Goal: Complete application form

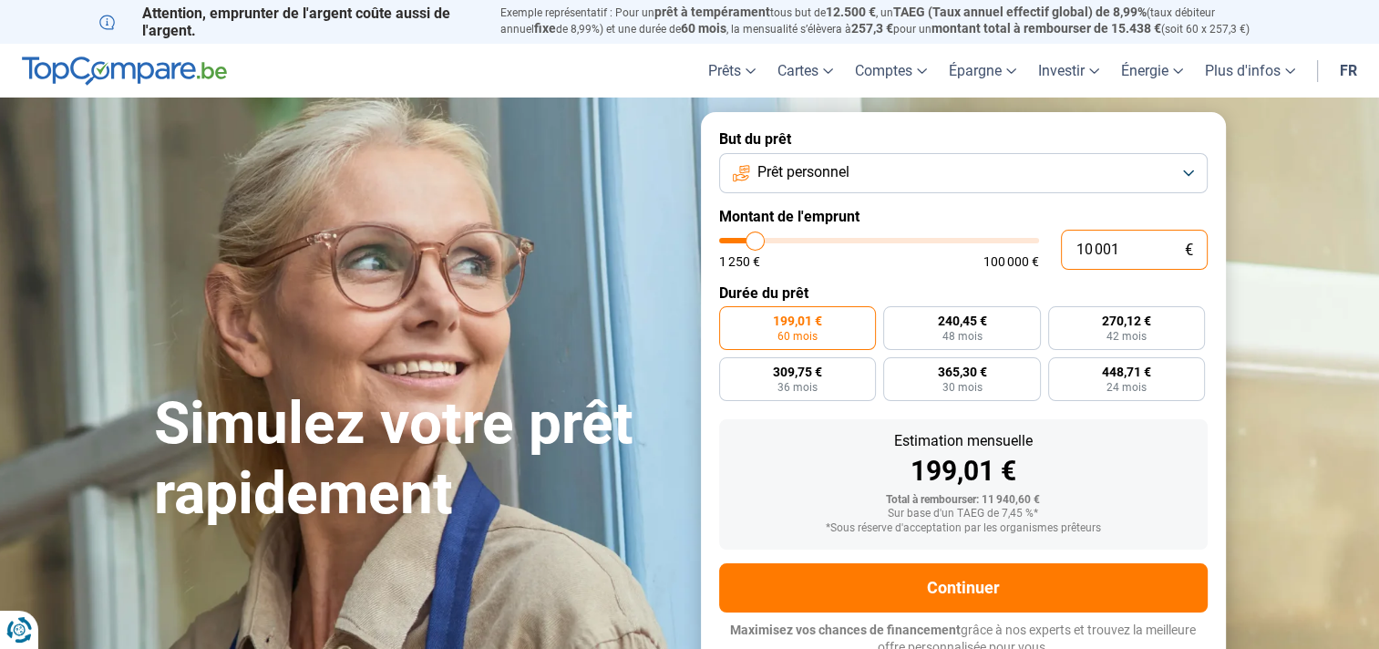
click at [1128, 250] on input "10 001" at bounding box center [1134, 250] width 147 height 40
click at [1185, 168] on button "Prêt personnel" at bounding box center [963, 173] width 489 height 40
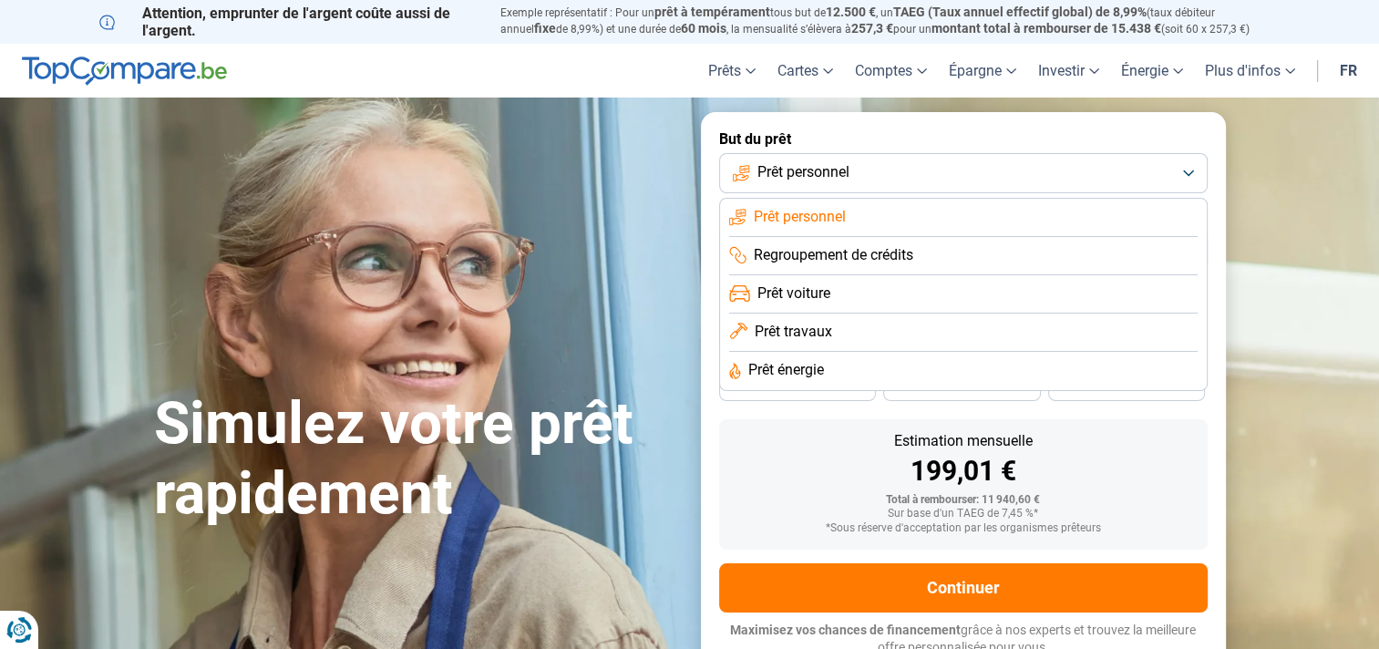
click at [978, 372] on li "Prêt énergie" at bounding box center [963, 371] width 469 height 38
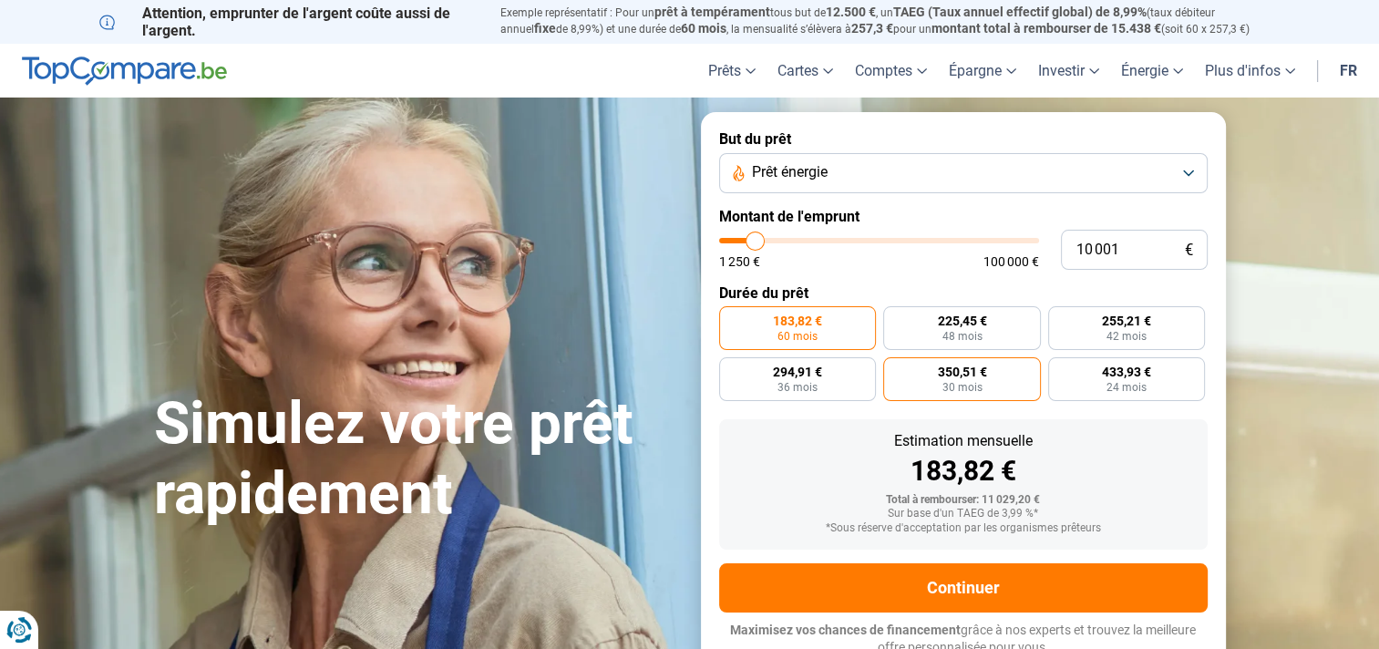
scroll to position [9, 0]
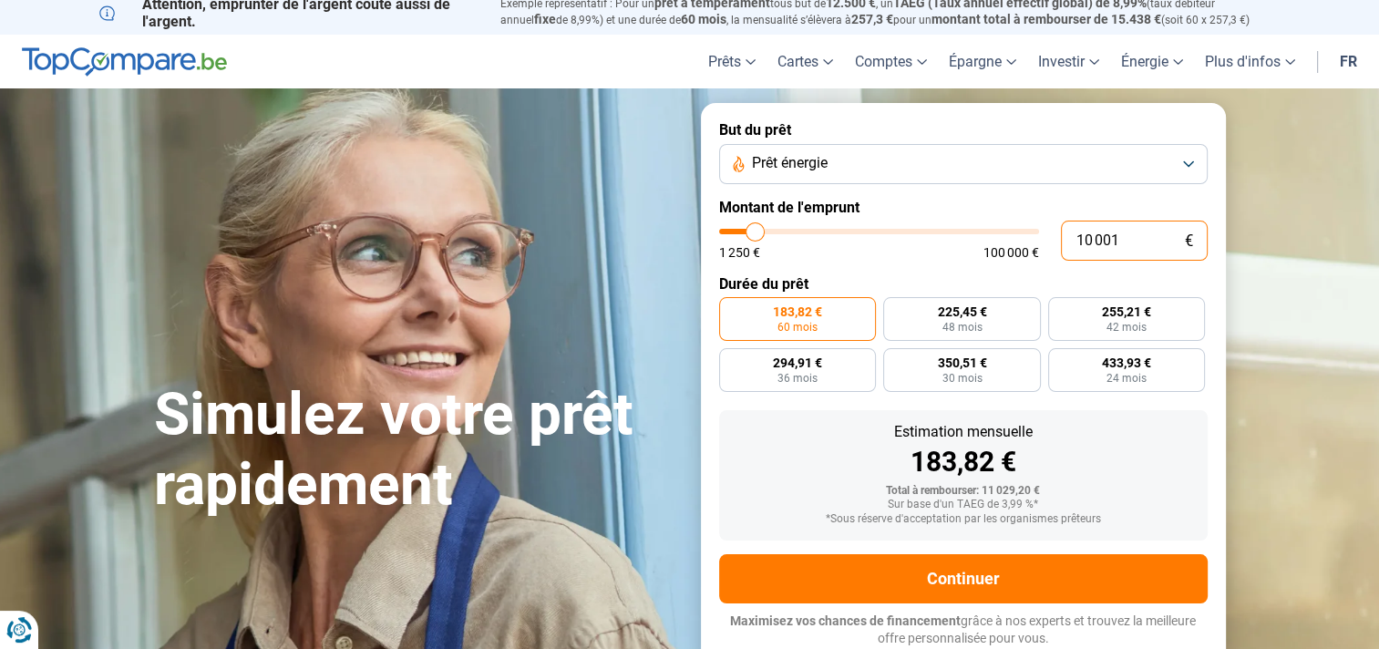
click at [1147, 233] on input "10 001" at bounding box center [1134, 241] width 147 height 40
type input "1 000"
type input "1250"
type input "100"
type input "1250"
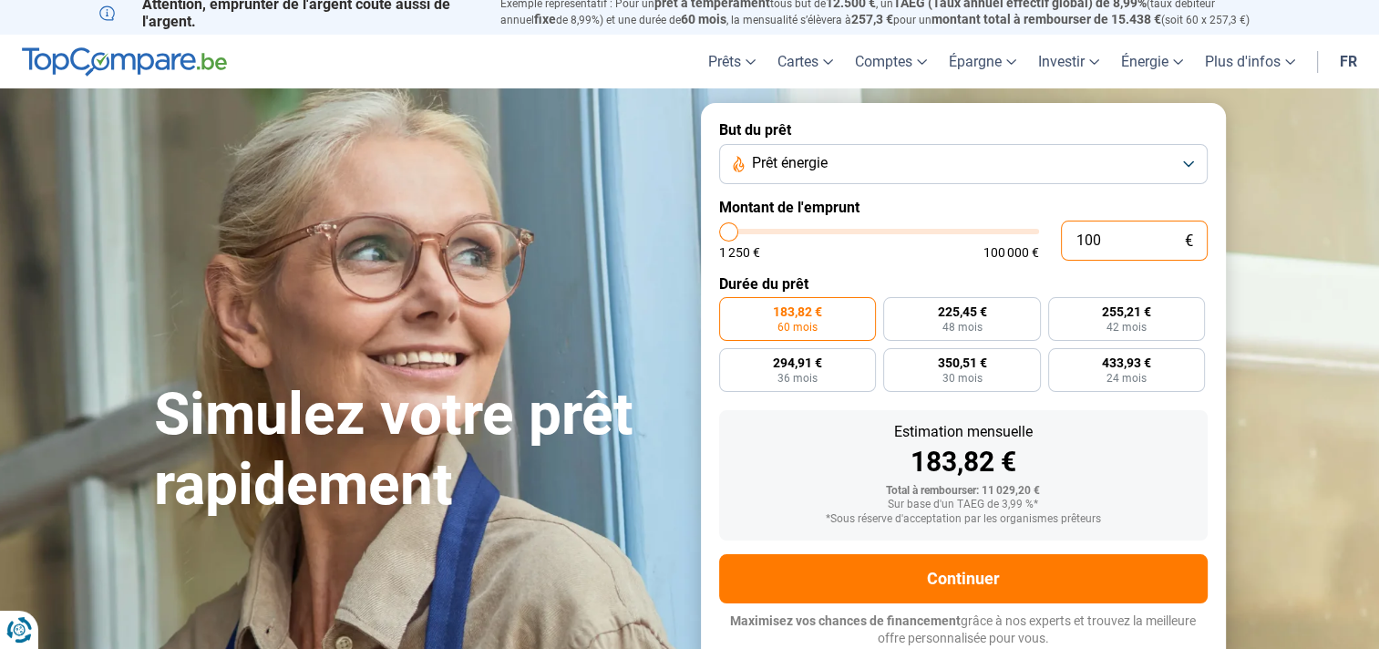
type input "10"
type input "1250"
type input "1"
type input "1250"
type input "0"
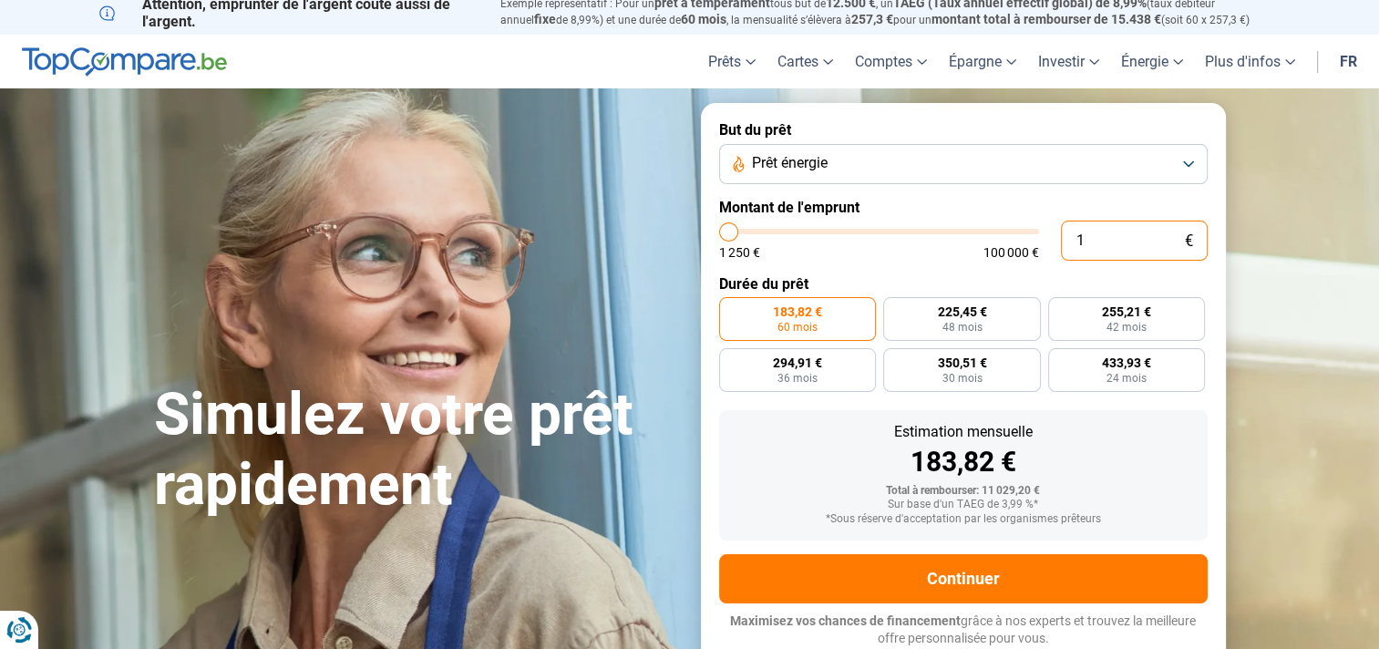
type input "1250"
type input "3"
type input "1250"
type input "35"
type input "1250"
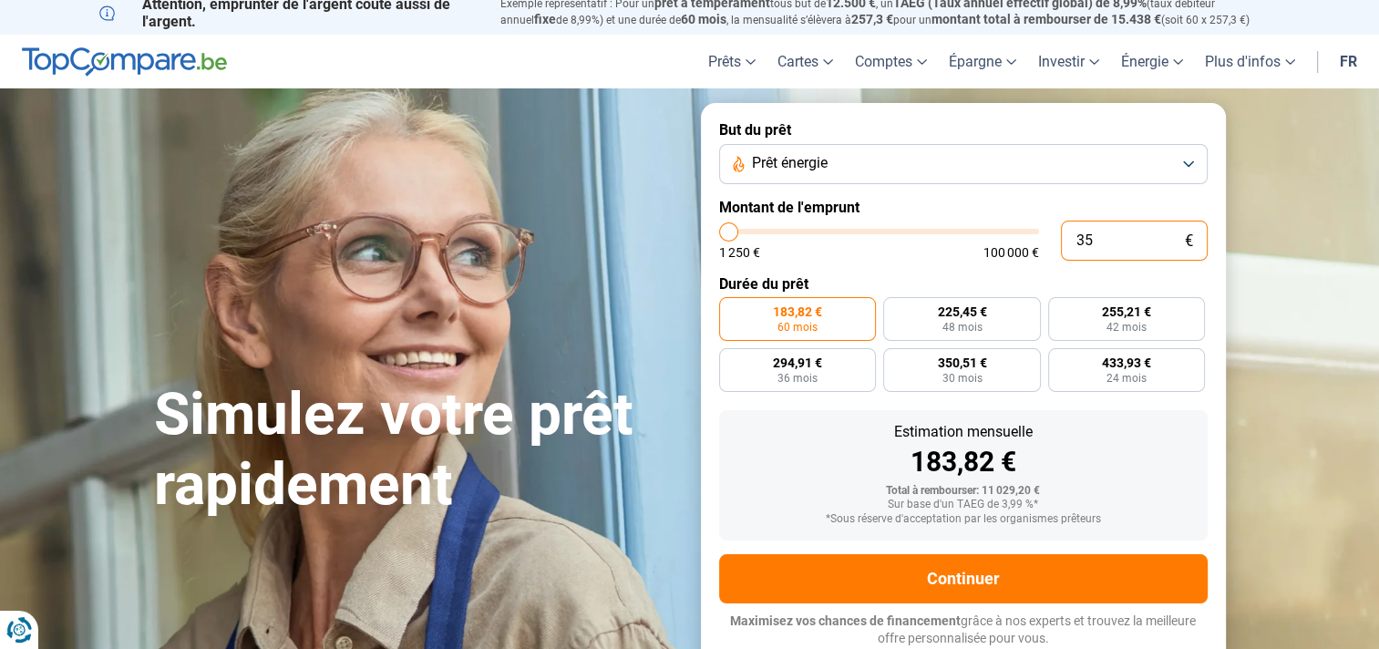
type input "350"
type input "1250"
type input "3 500"
type input "3500"
type input "35 000"
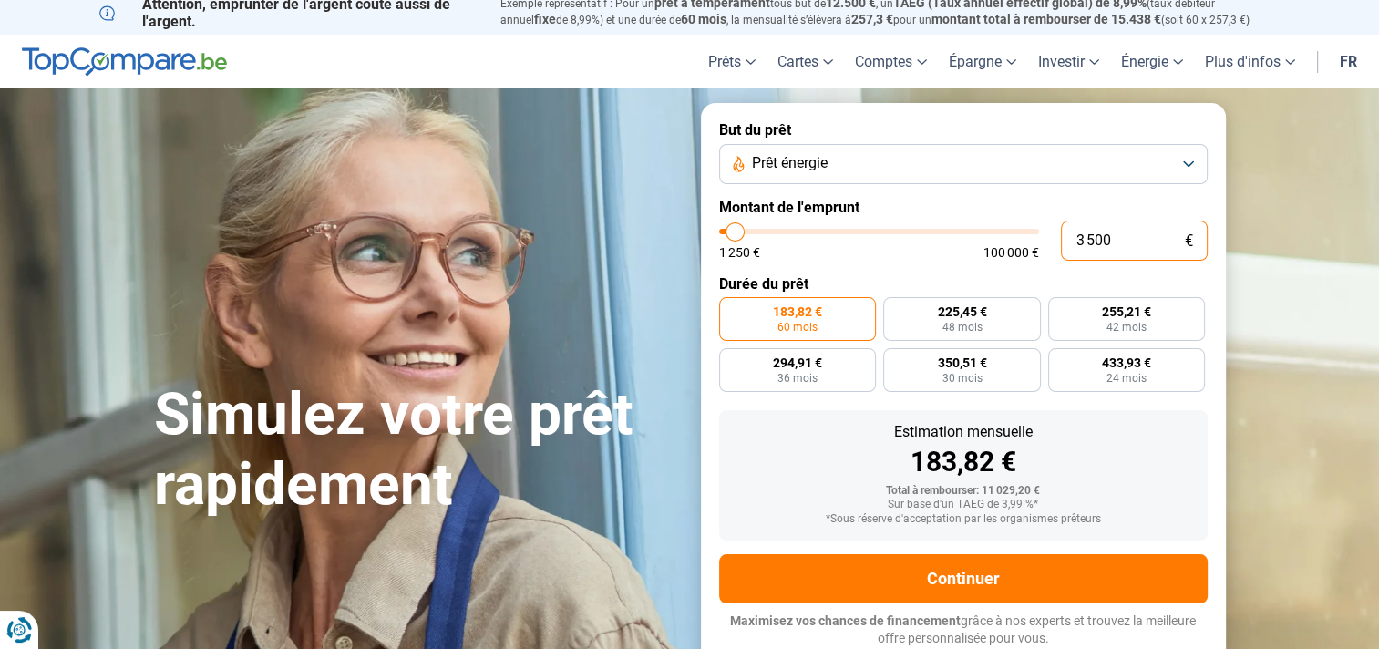
type input "35000"
radio input "false"
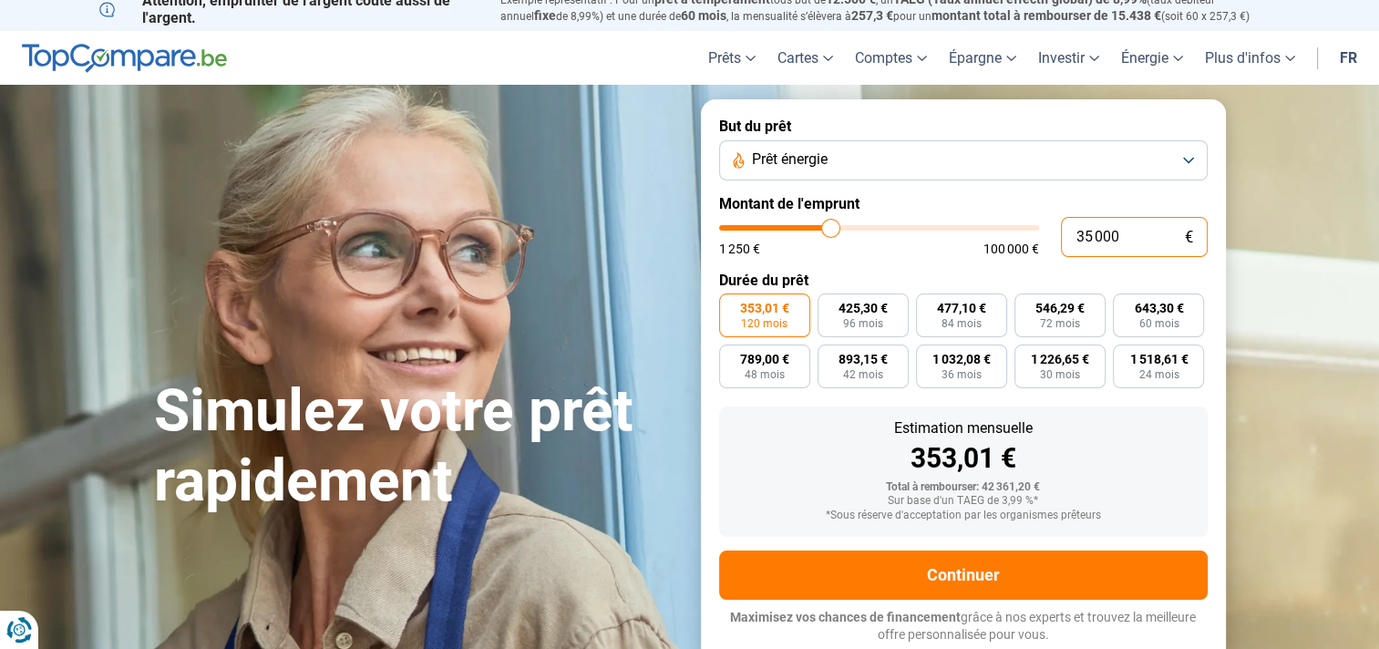
scroll to position [0, 0]
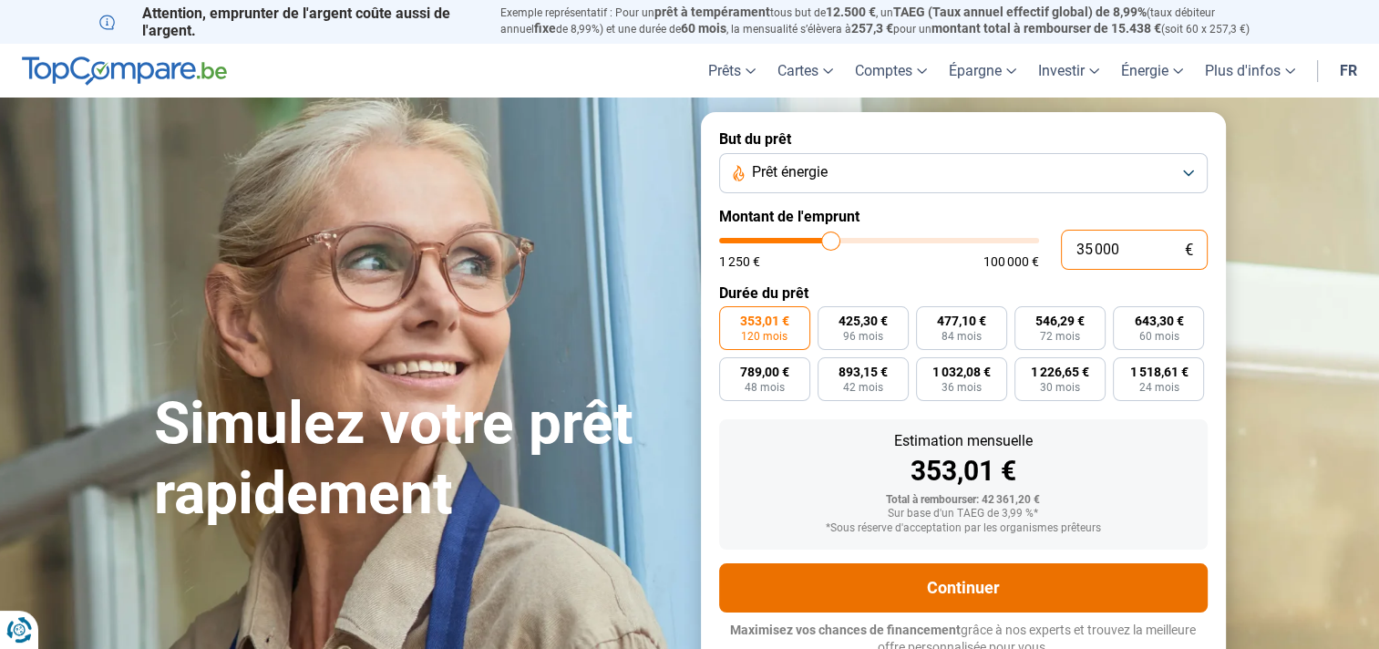
type input "35 000"
click at [963, 591] on button "Continuer" at bounding box center [963, 587] width 489 height 49
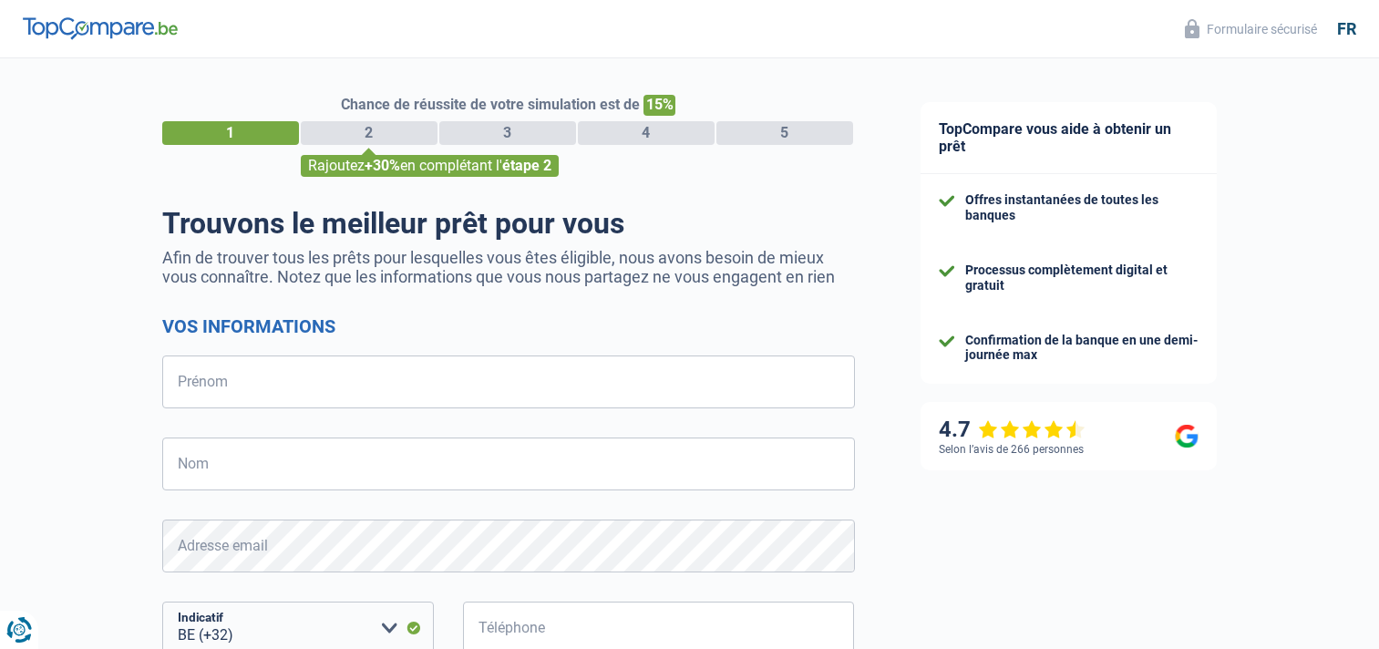
select select "32"
